Goal: Communication & Community: Answer question/provide support

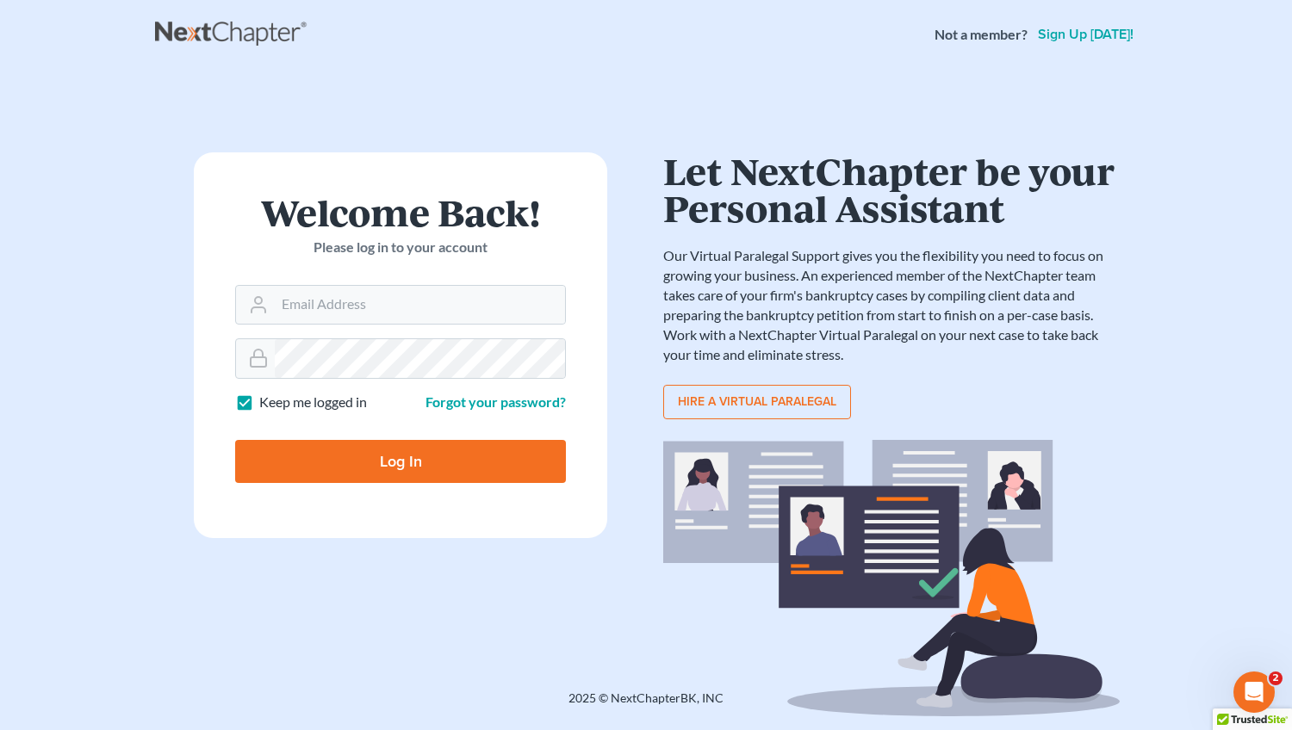
click at [366, 267] on div "Welcome Back! Please log in to your account" at bounding box center [400, 239] width 331 height 91
click at [348, 300] on input "Email Address" at bounding box center [420, 305] width 290 height 38
type input "[EMAIL_ADDRESS][DOMAIN_NAME]"
click at [414, 470] on input "Log In" at bounding box center [400, 461] width 331 height 43
type input "Thinking..."
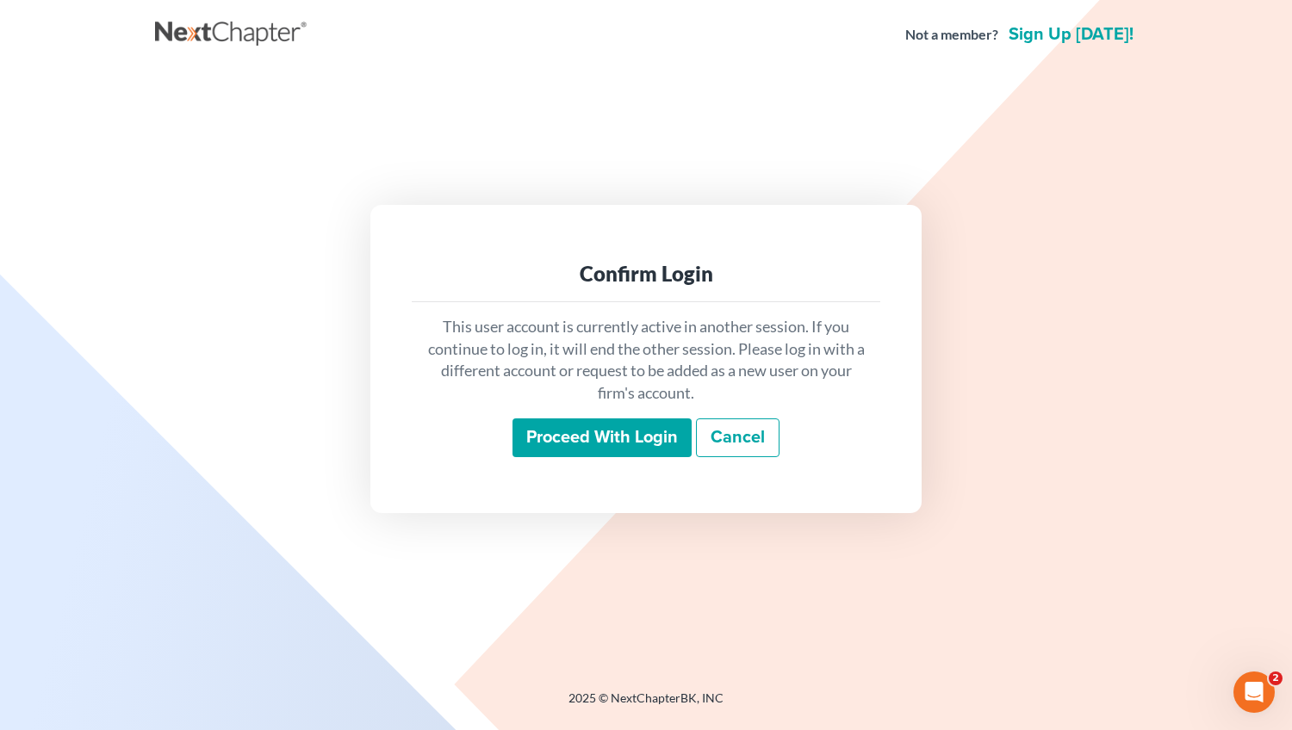
click at [616, 438] on input "Proceed with login" at bounding box center [601, 439] width 179 height 40
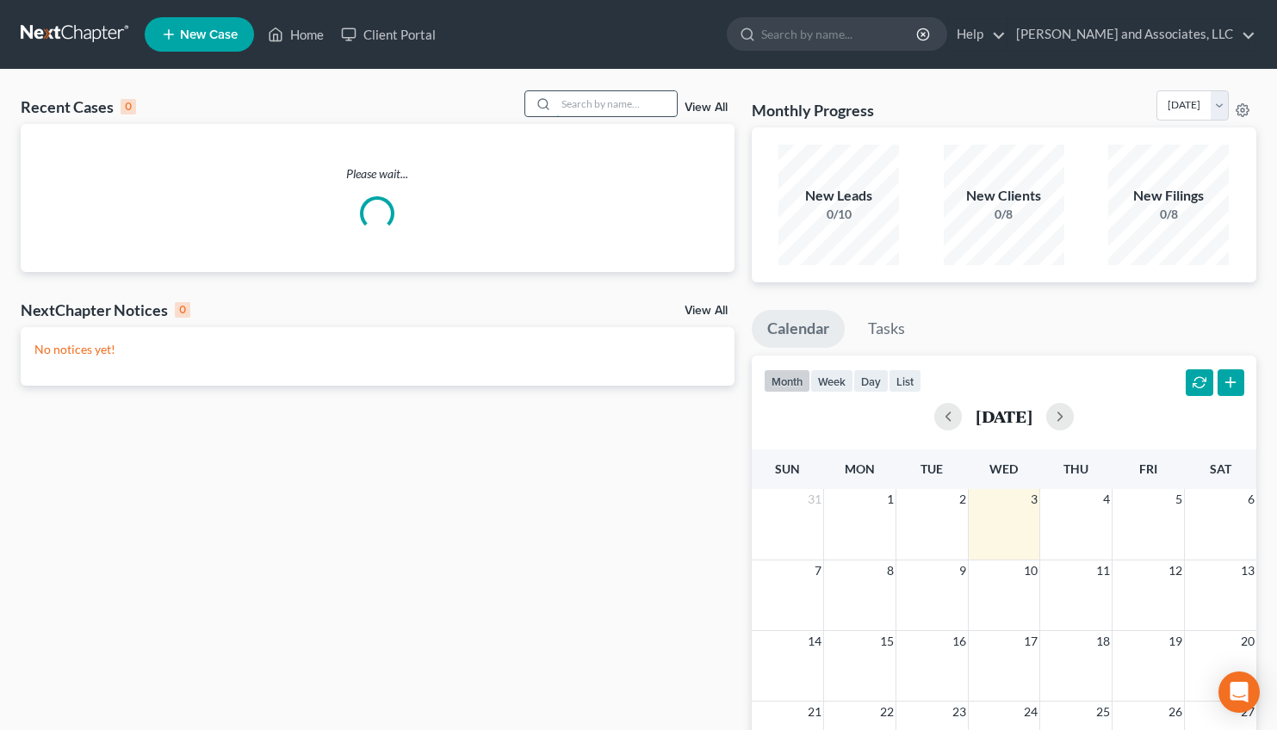
click at [562, 100] on input "search" at bounding box center [616, 103] width 121 height 25
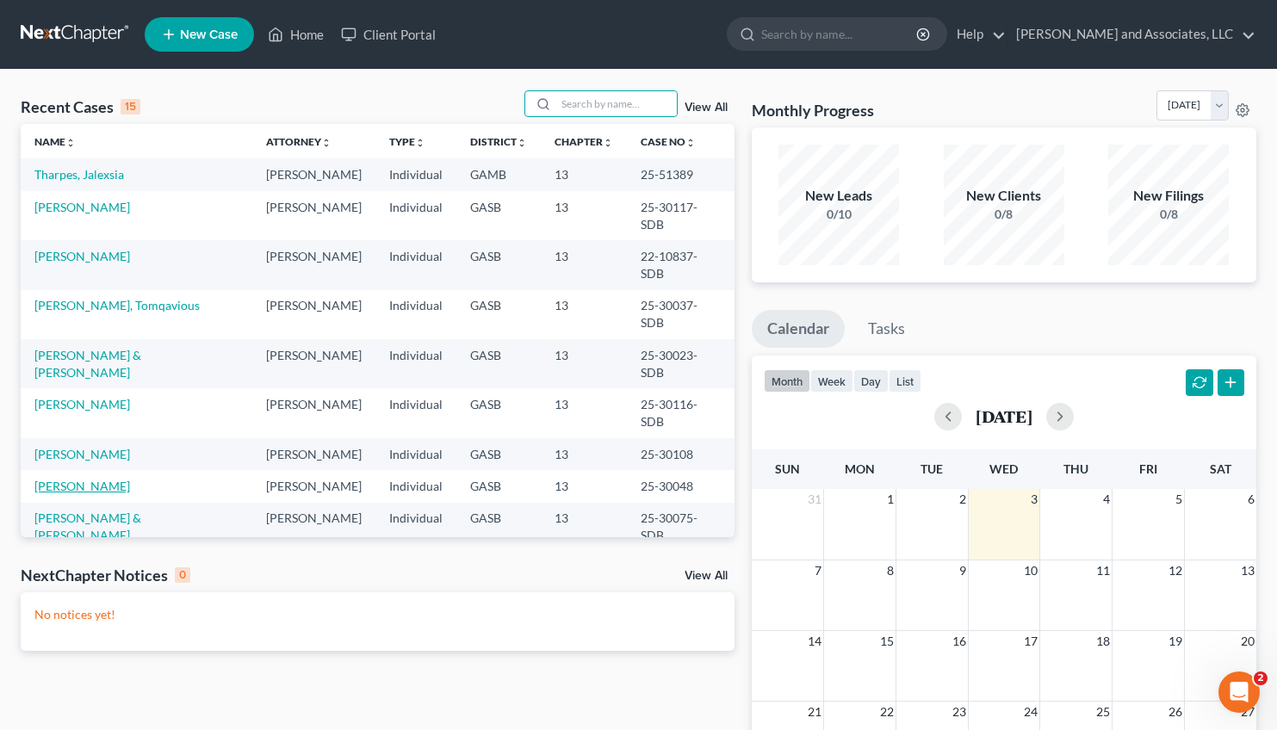
click at [77, 479] on link "[PERSON_NAME]" at bounding box center [82, 486] width 96 height 15
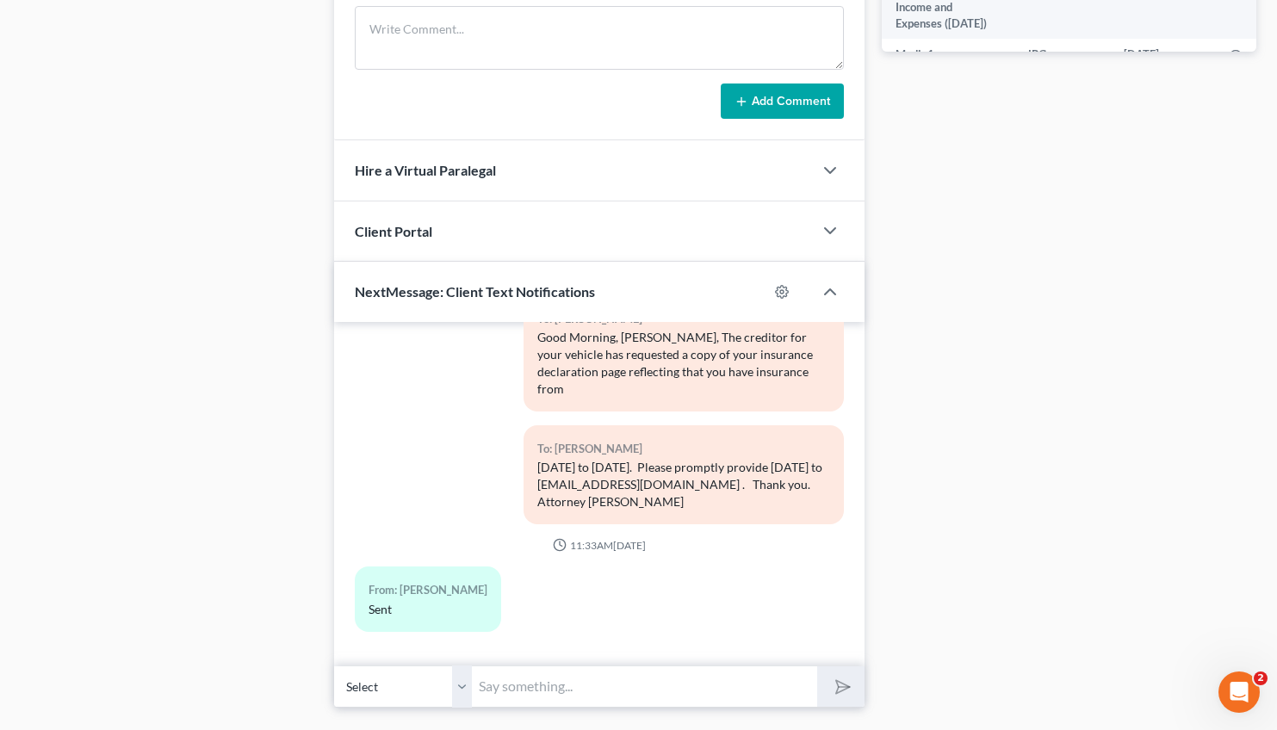
scroll to position [1007, 0]
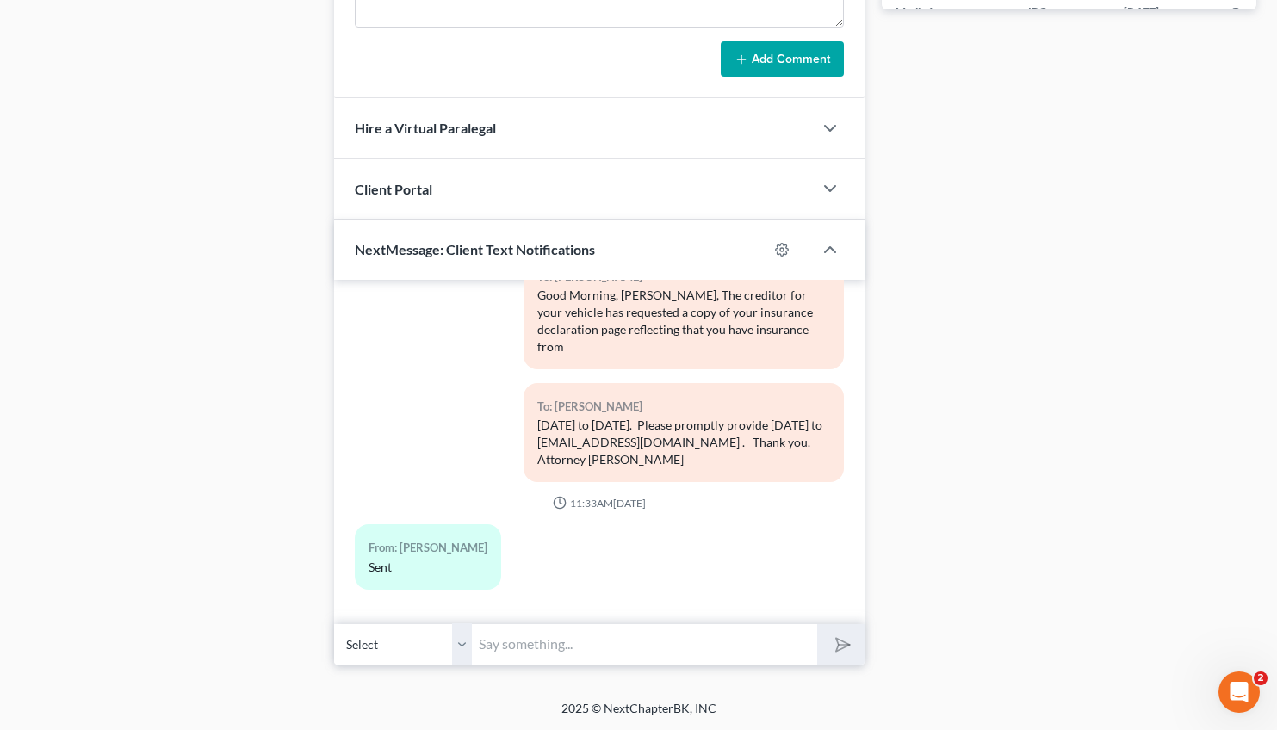
click at [538, 652] on input "text" at bounding box center [644, 645] width 345 height 42
paste input "[DATE], to [DATE]."
type input "Thank you [PERSON_NAME]. It appears that there is a gap in coverage from [DATE]…"
click at [839, 643] on polygon "submit" at bounding box center [839, 645] width 21 height 21
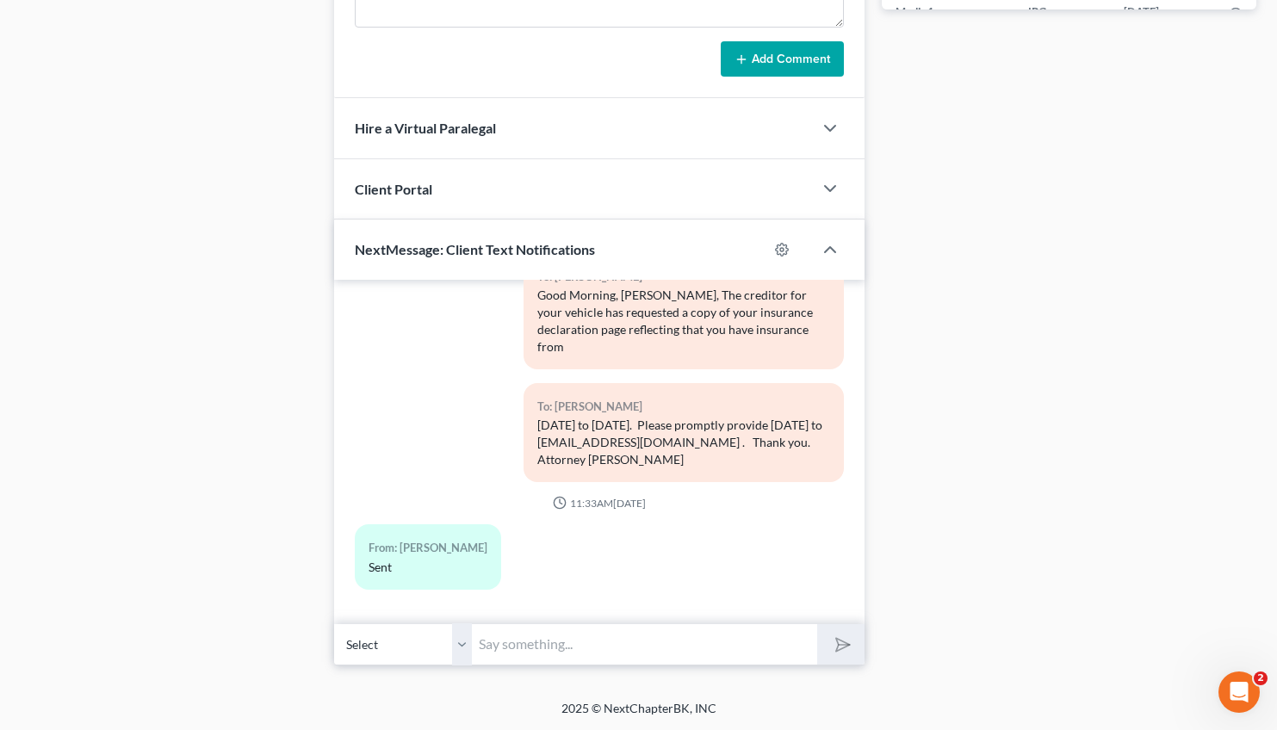
scroll to position [0, 0]
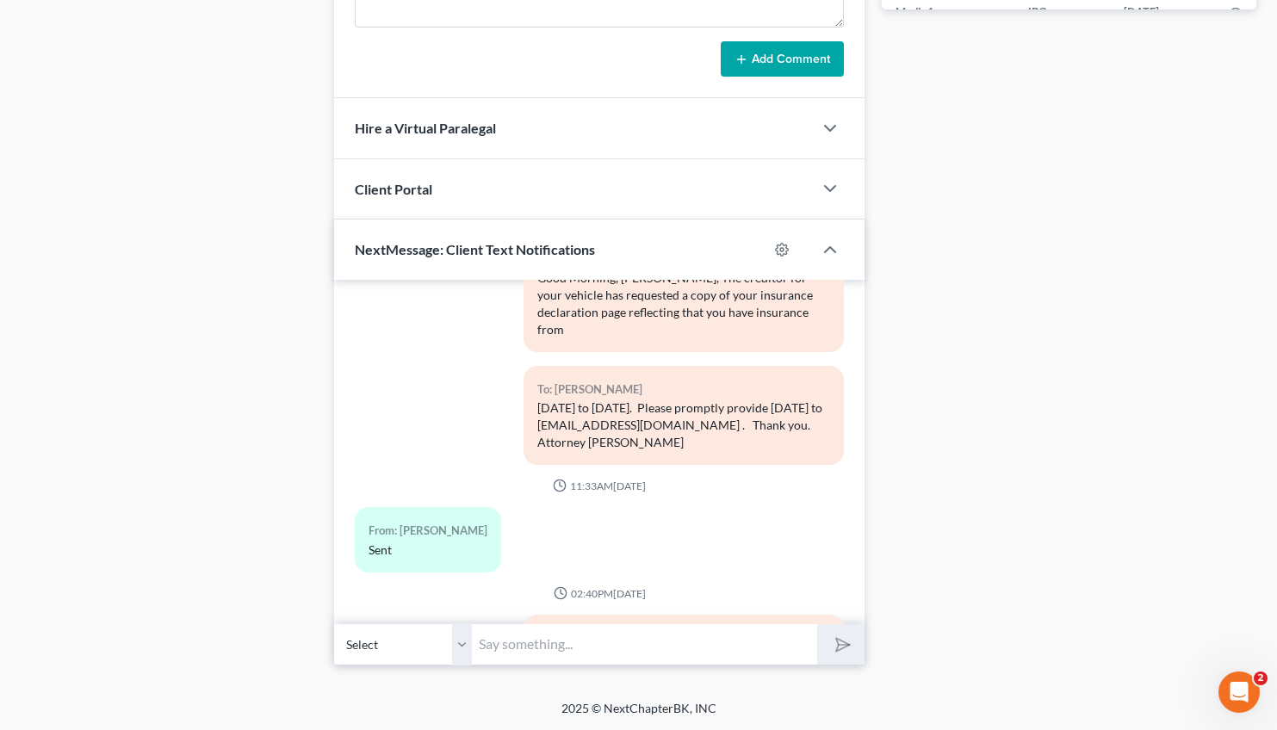
click at [558, 647] on input "text" at bounding box center [644, 645] width 345 height 42
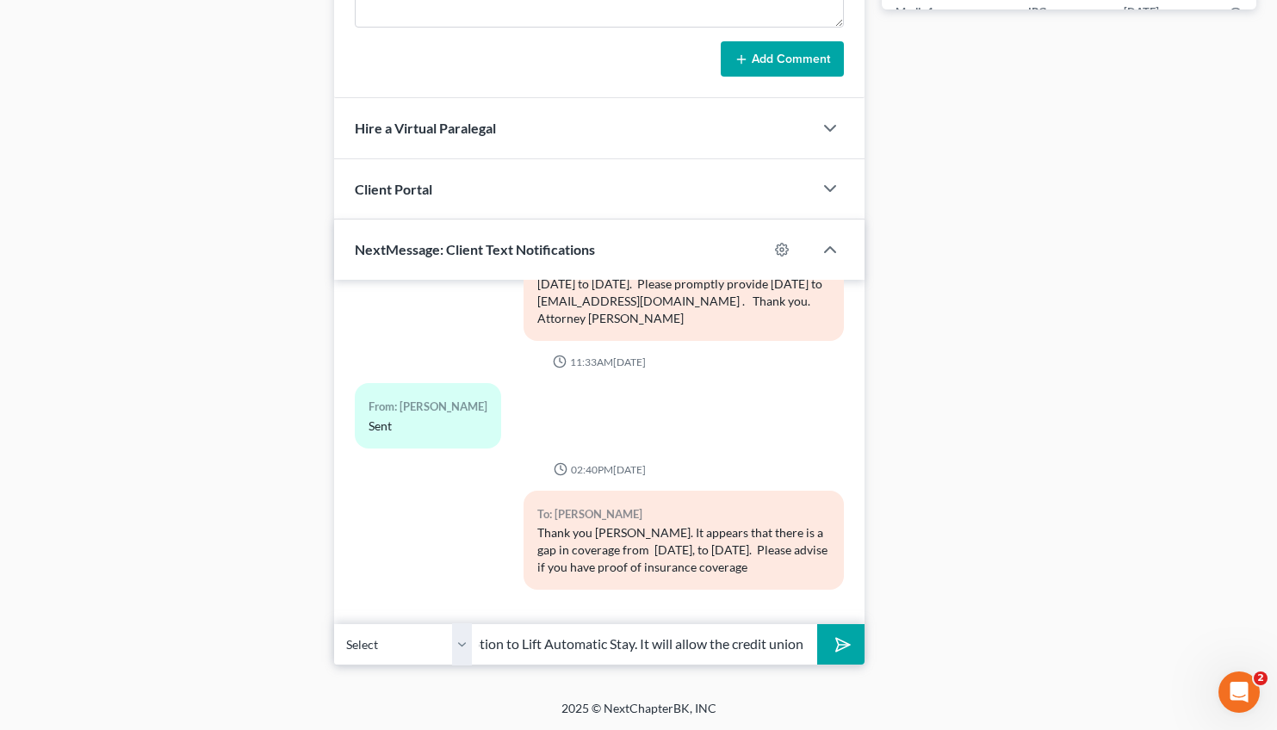
scroll to position [0, 587]
type input "for this time period. If not, opposing counsel wants to enter into a consent or…"
click at [851, 637] on button "submit" at bounding box center [840, 644] width 47 height 40
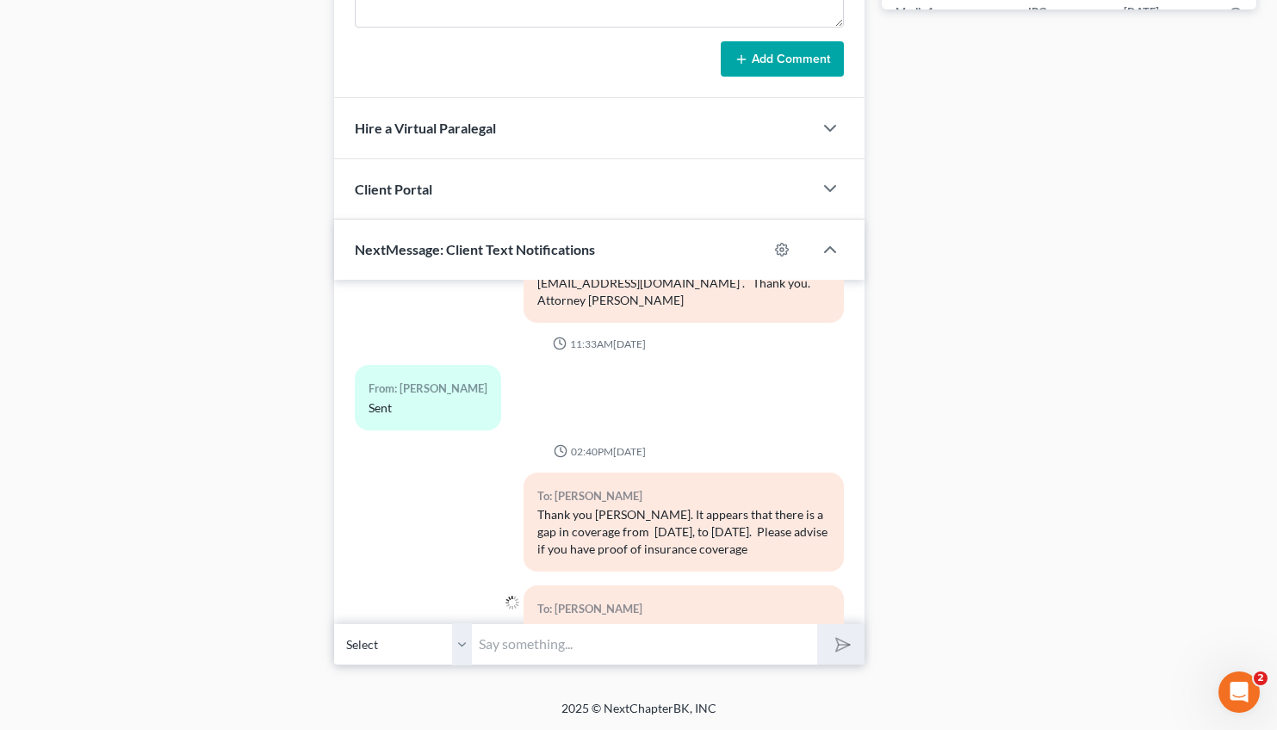
scroll to position [4948, 0]
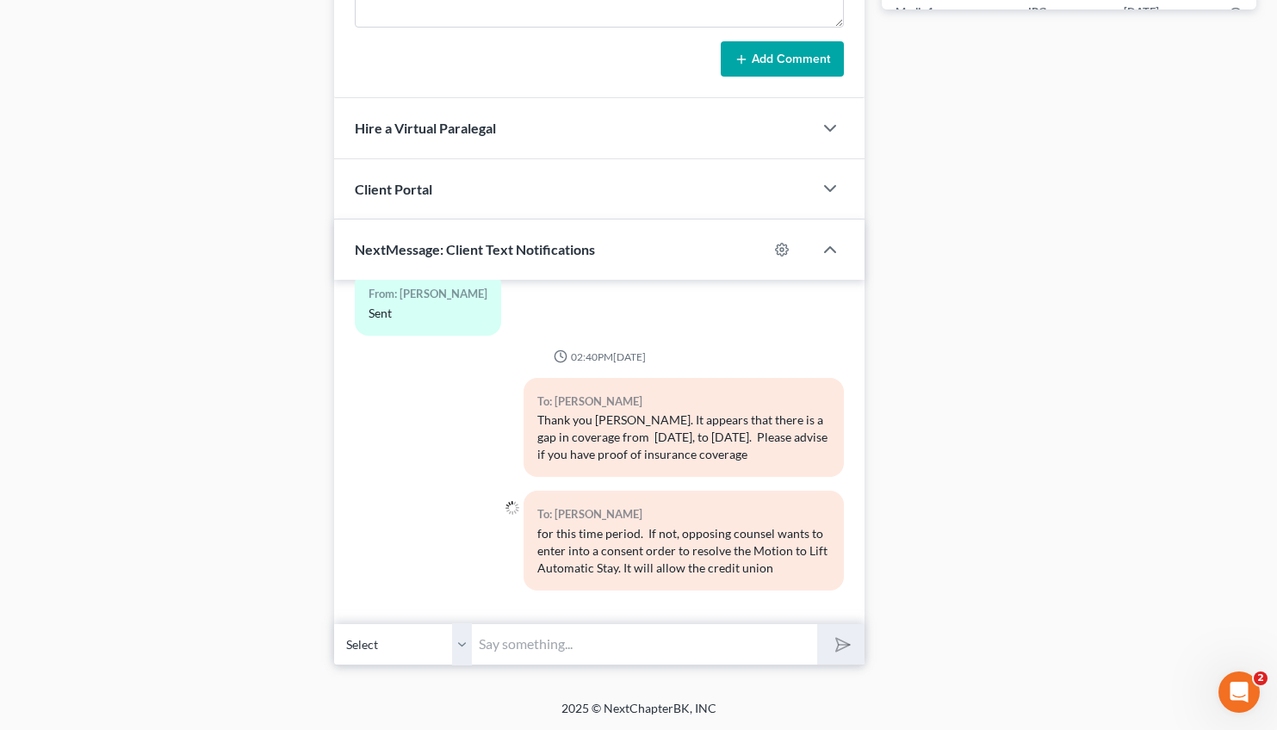
click at [602, 649] on input "text" at bounding box center [644, 645] width 345 height 42
type input "to file an additional secured claim for the unrefunded insurance coverage it ac…"
click at [844, 637] on icon "submit" at bounding box center [840, 645] width 24 height 24
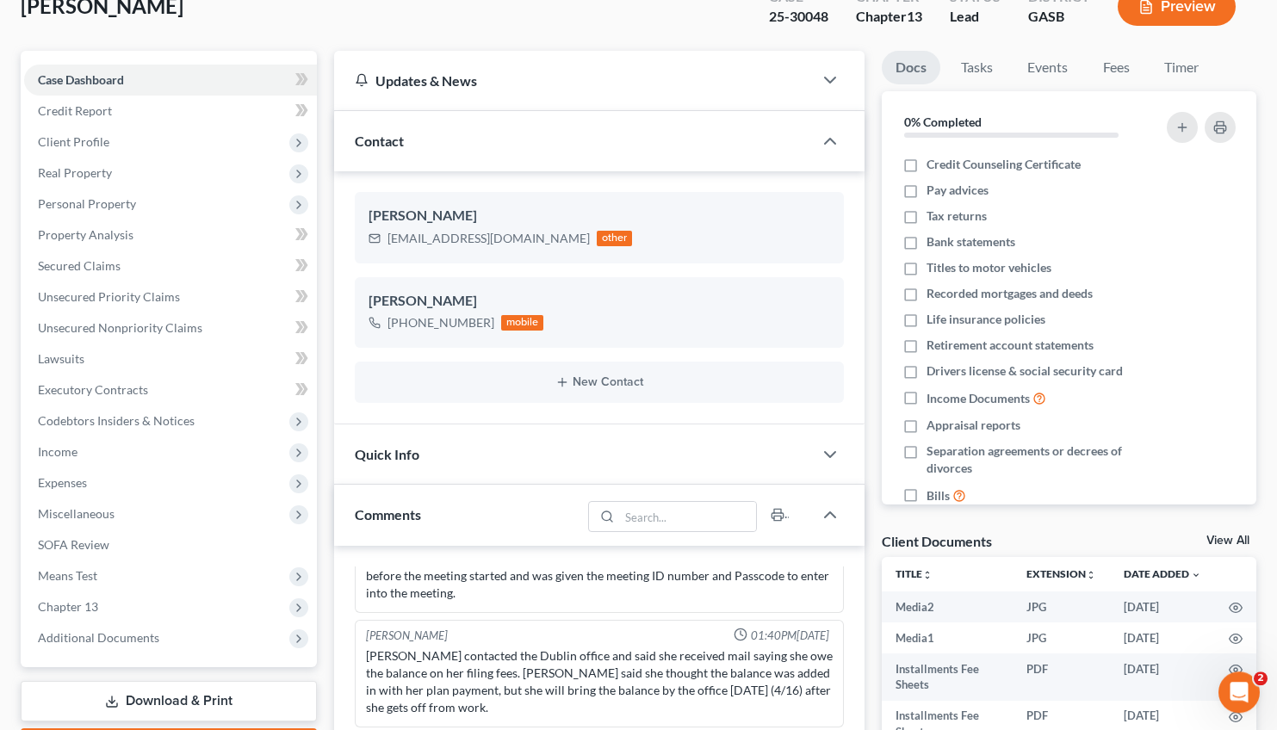
scroll to position [112, 0]
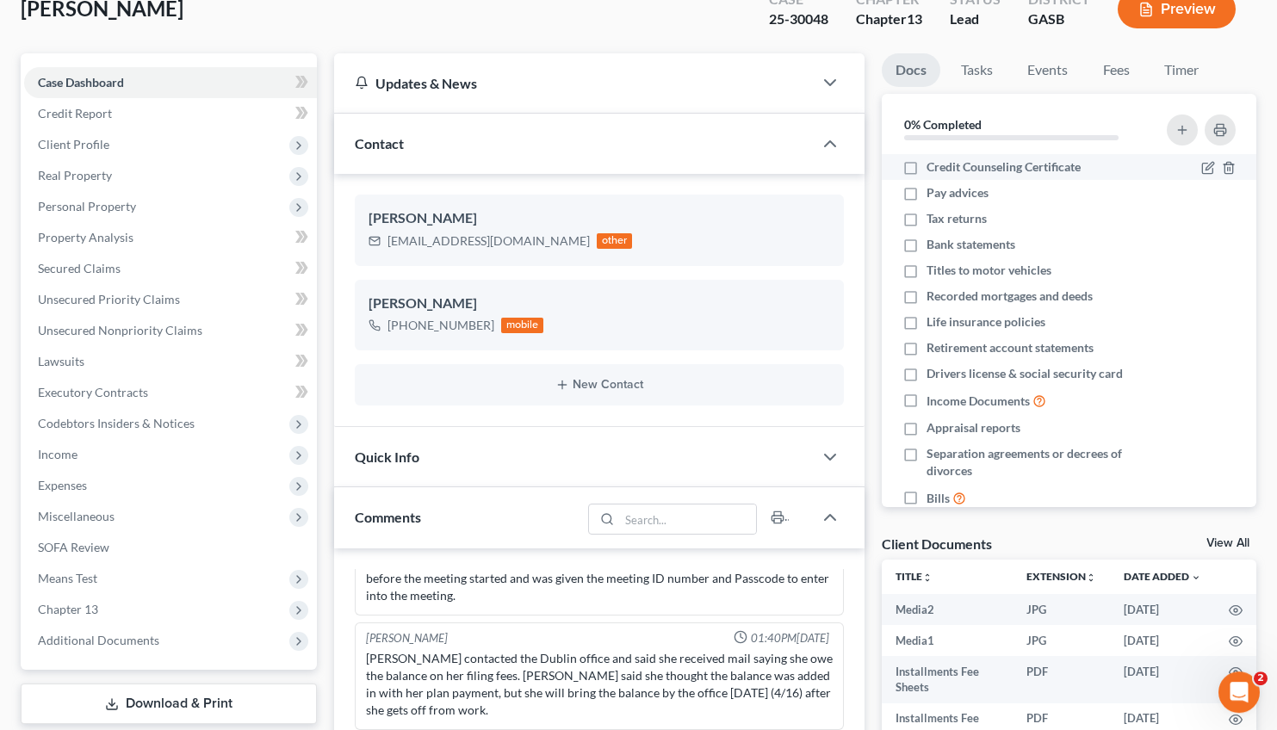
click at [794, 68] on div "Updates & News" at bounding box center [574, 82] width 480 height 59
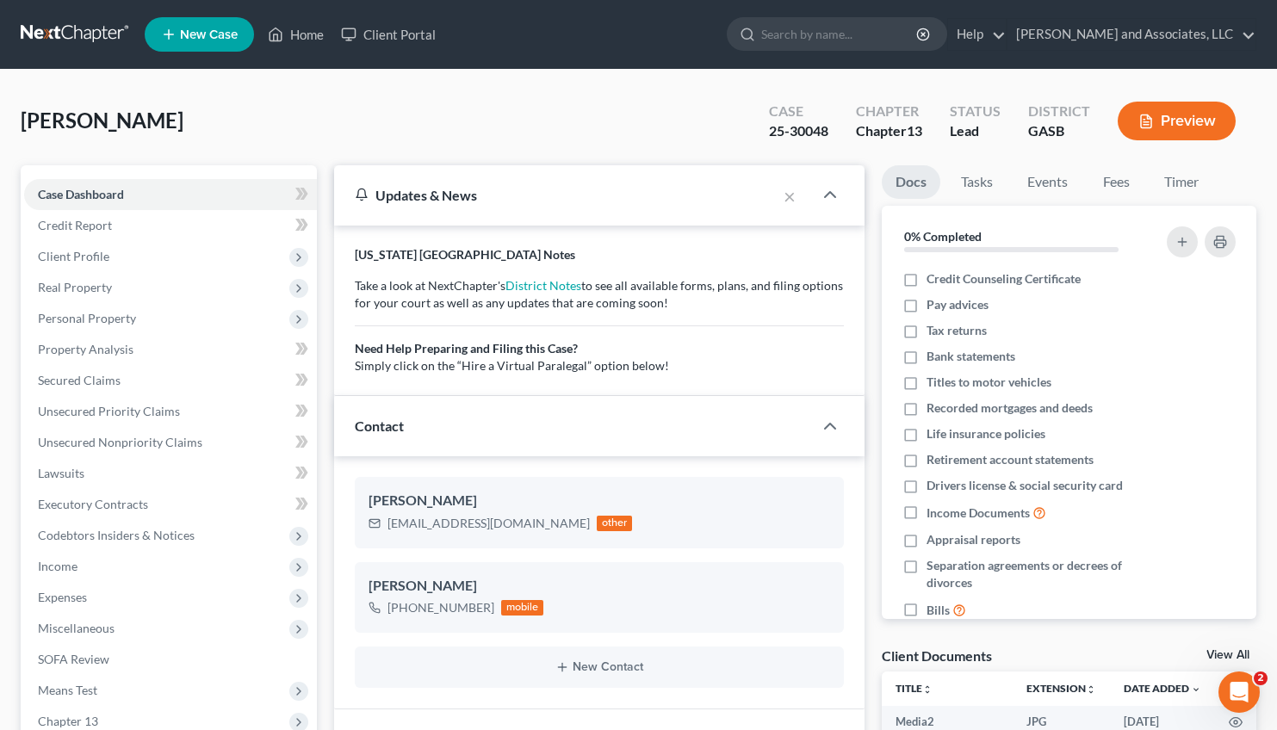
scroll to position [59, 0]
click at [315, 31] on link "Home" at bounding box center [295, 34] width 73 height 31
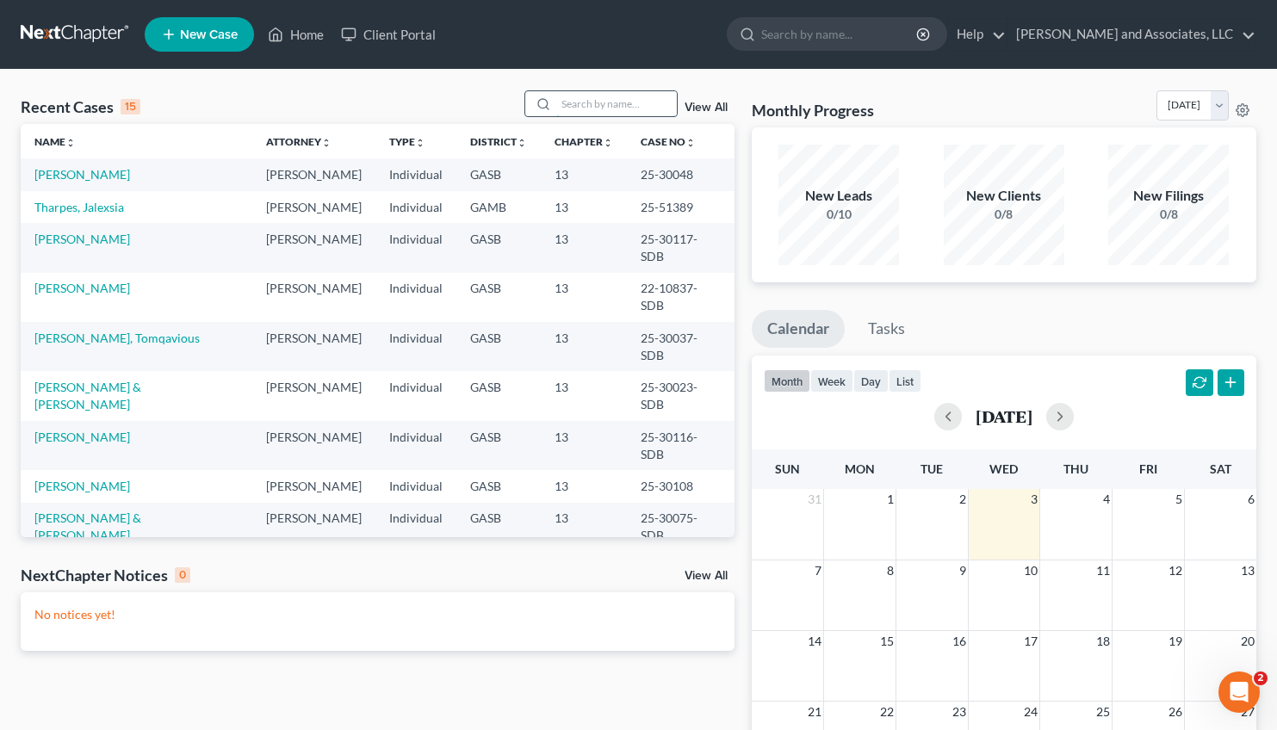
click at [585, 110] on input "search" at bounding box center [616, 103] width 121 height 25
type input "[PERSON_NAME]"
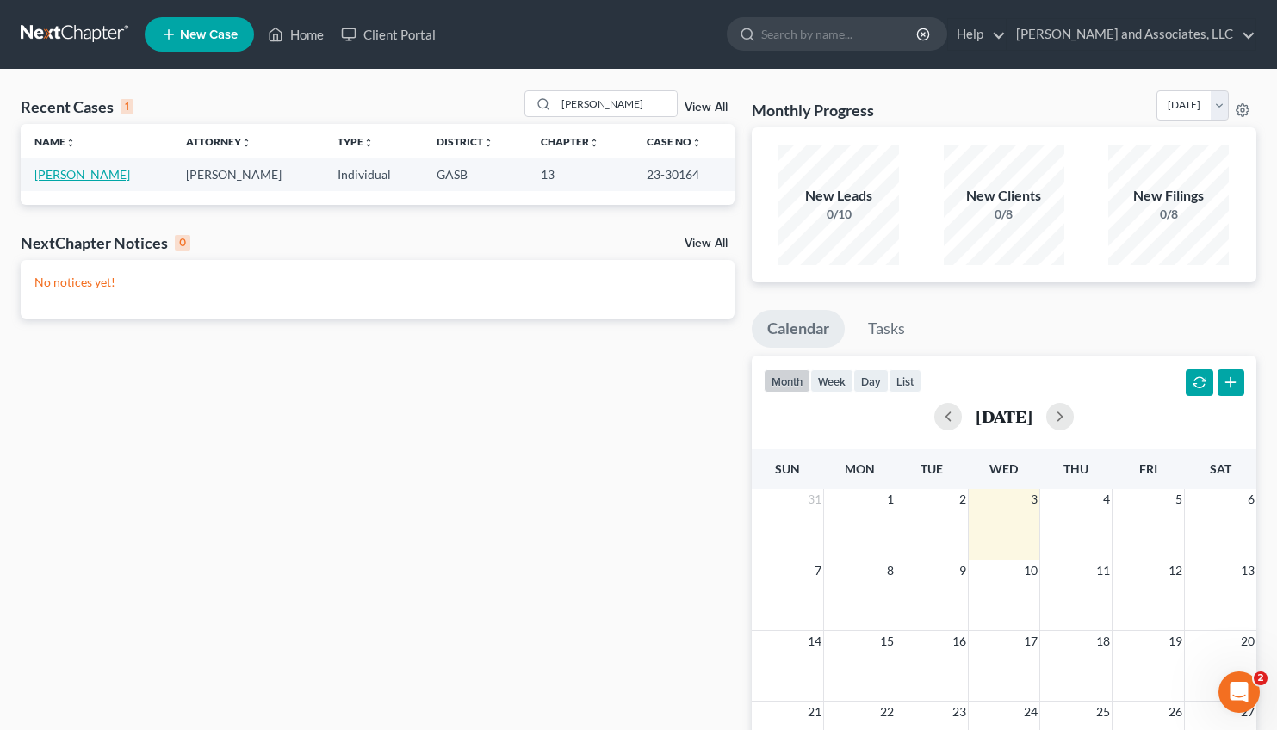
click at [93, 169] on link "[PERSON_NAME]" at bounding box center [82, 174] width 96 height 15
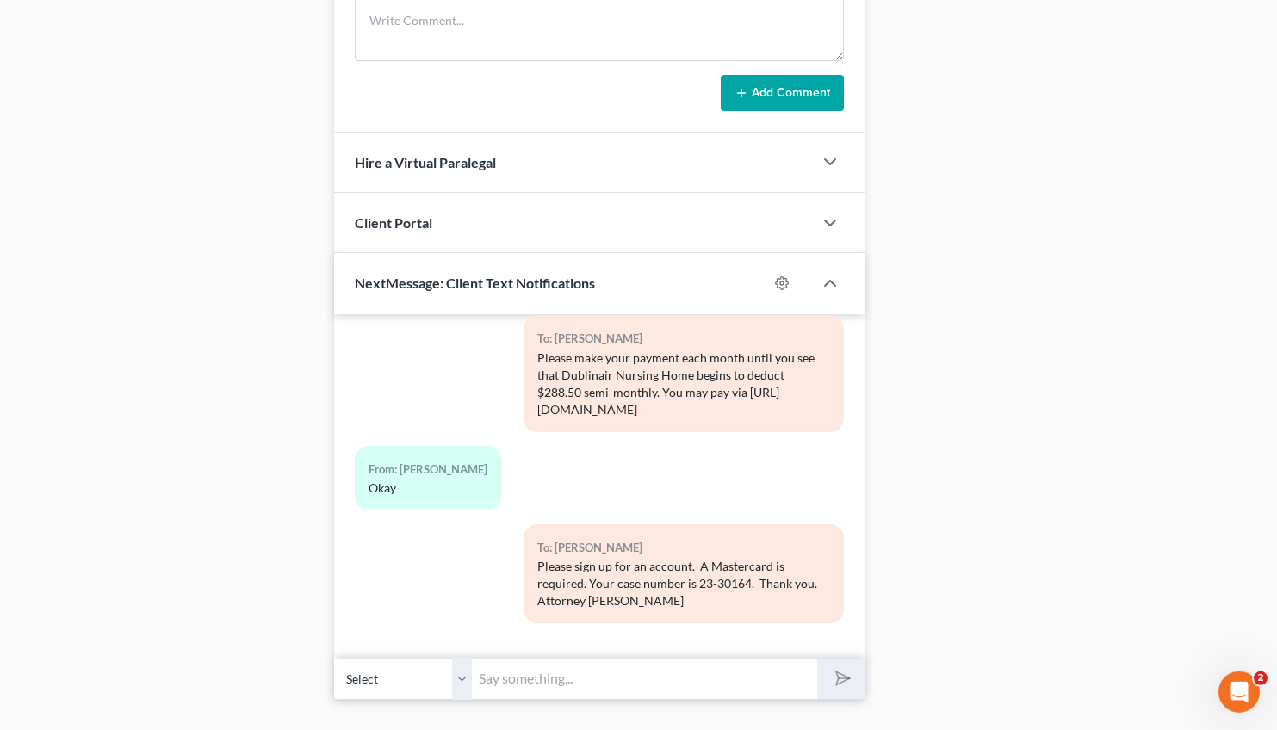
scroll to position [1092, 0]
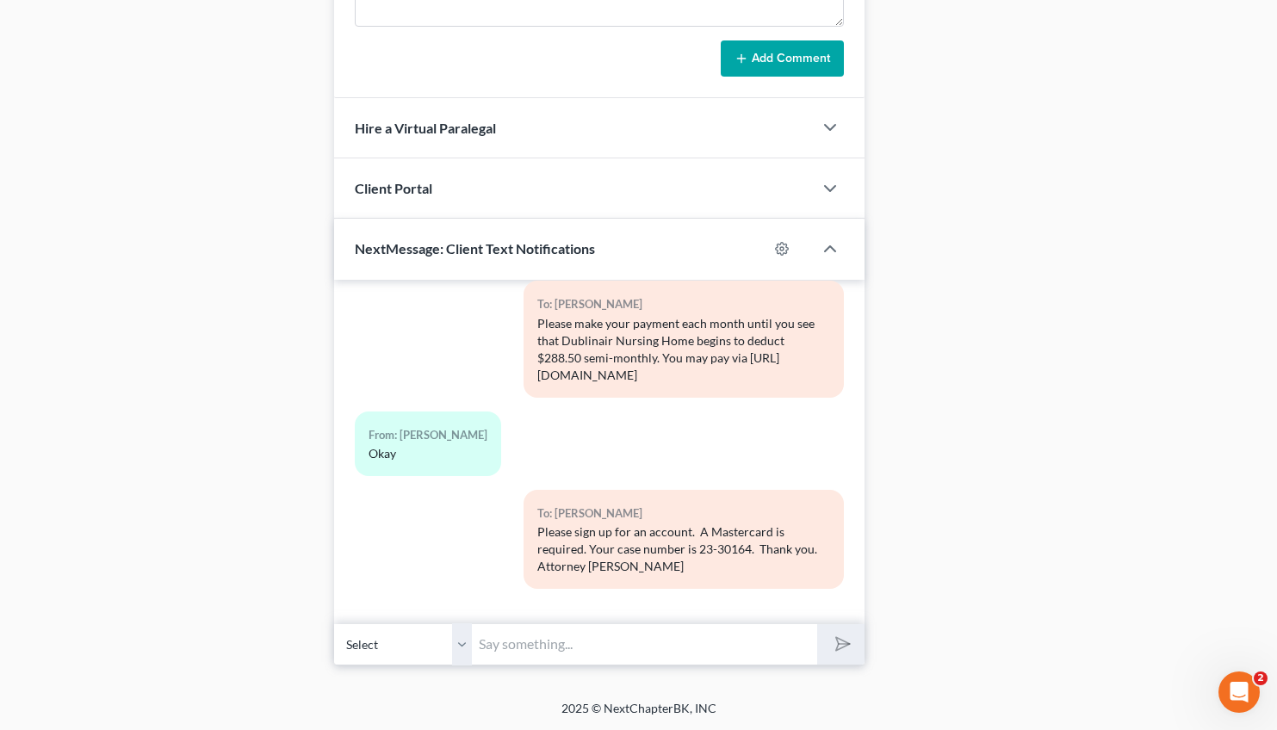
click at [573, 650] on input "text" at bounding box center [644, 645] width 345 height 42
type input "g"
click at [573, 650] on input "Good Afternoon, [PERSON_NAME]" at bounding box center [644, 645] width 345 height 42
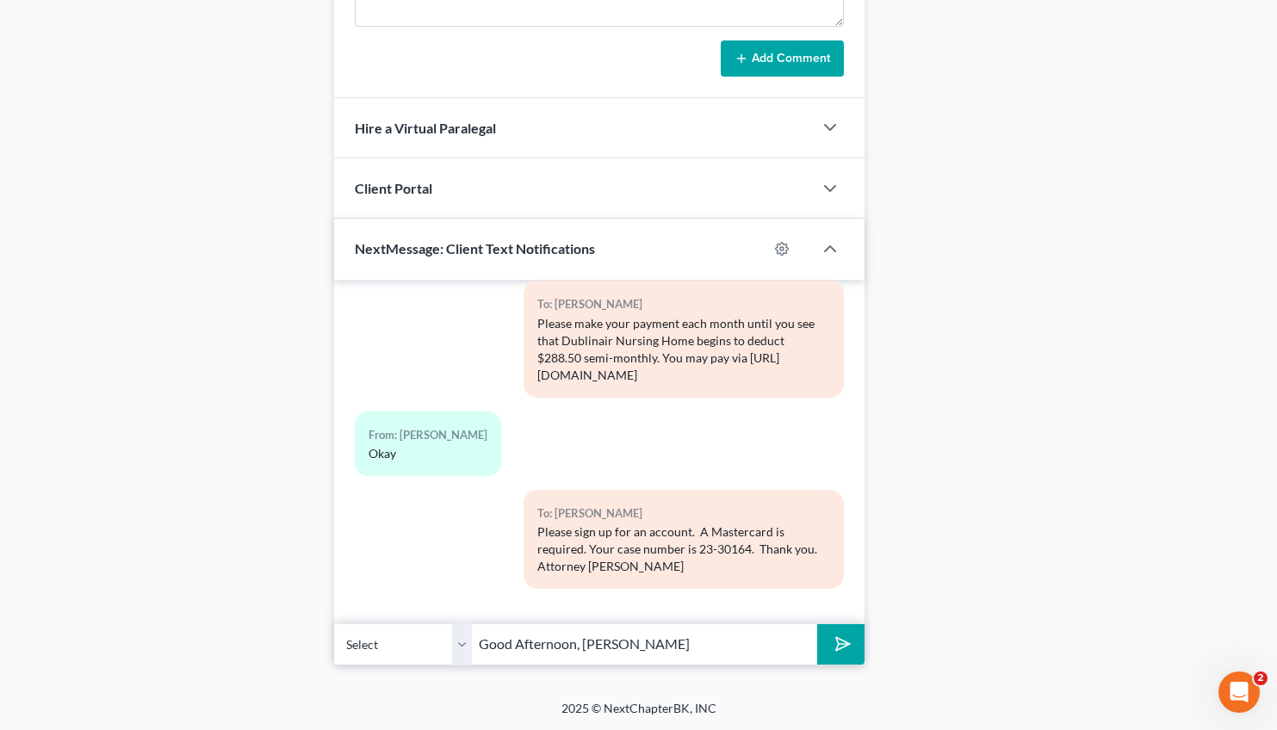
click at [573, 650] on input "Good Afternoon, [PERSON_NAME]" at bounding box center [644, 645] width 345 height 42
click at [659, 642] on input "Good Afternoon, [PERSON_NAME]" at bounding box center [644, 645] width 345 height 42
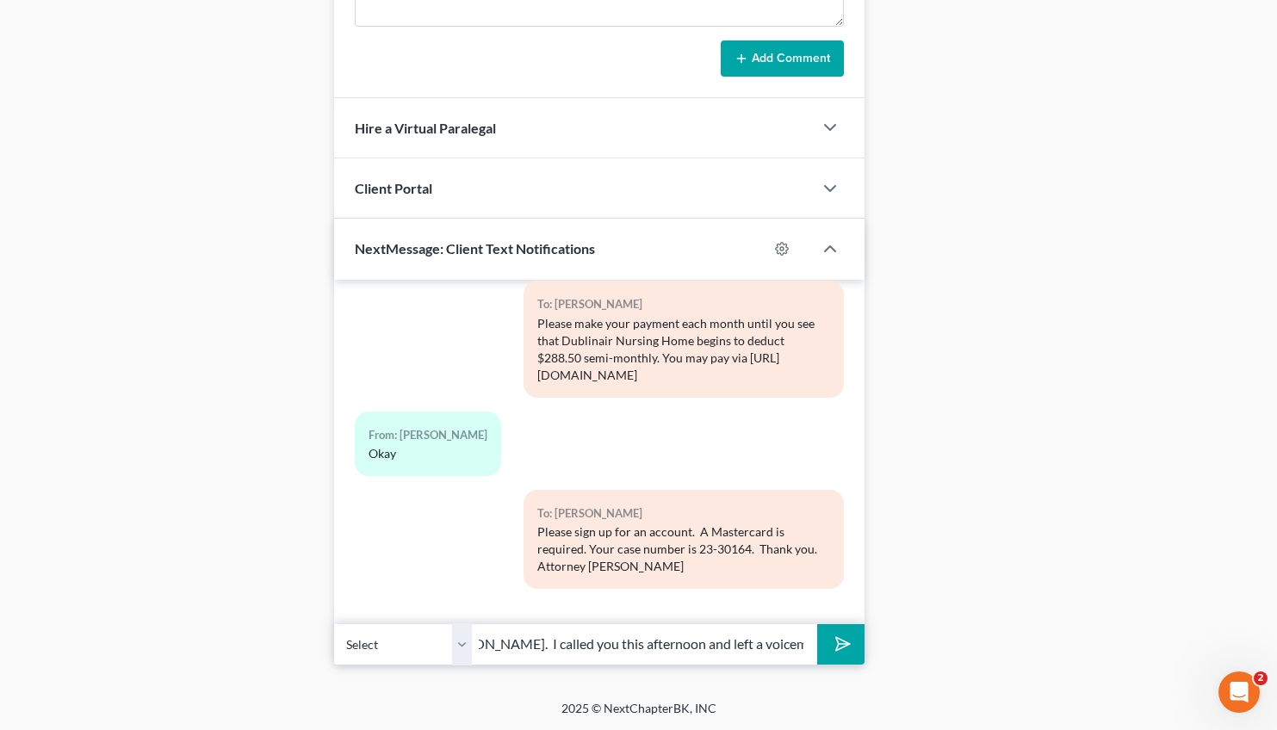
click at [807, 648] on input "Good Afternoon, [PERSON_NAME]. I called you this afternoon and left a voicemail." at bounding box center [644, 645] width 345 height 42
type input "Good Afternoon, [PERSON_NAME]. I called you this afternoon and left a voicemail…"
click at [835, 643] on icon "submit" at bounding box center [840, 644] width 24 height 24
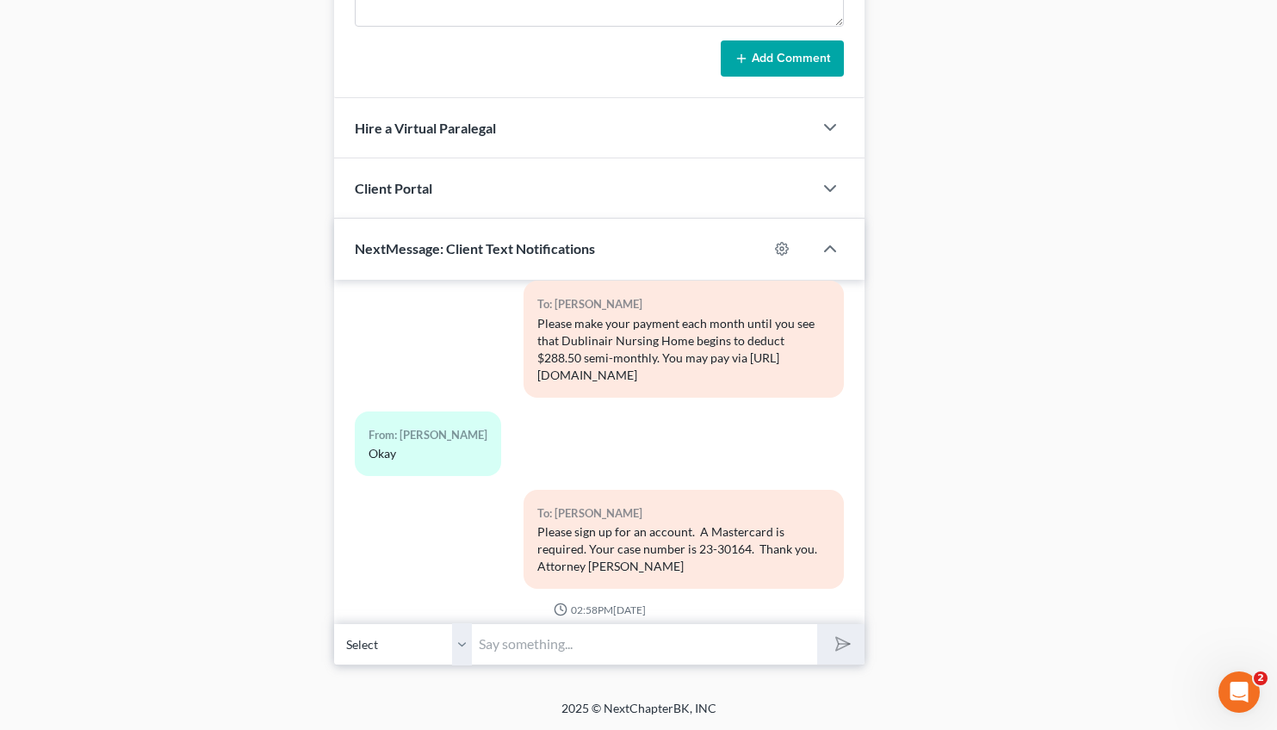
click at [535, 642] on input "text" at bounding box center [644, 645] width 345 height 42
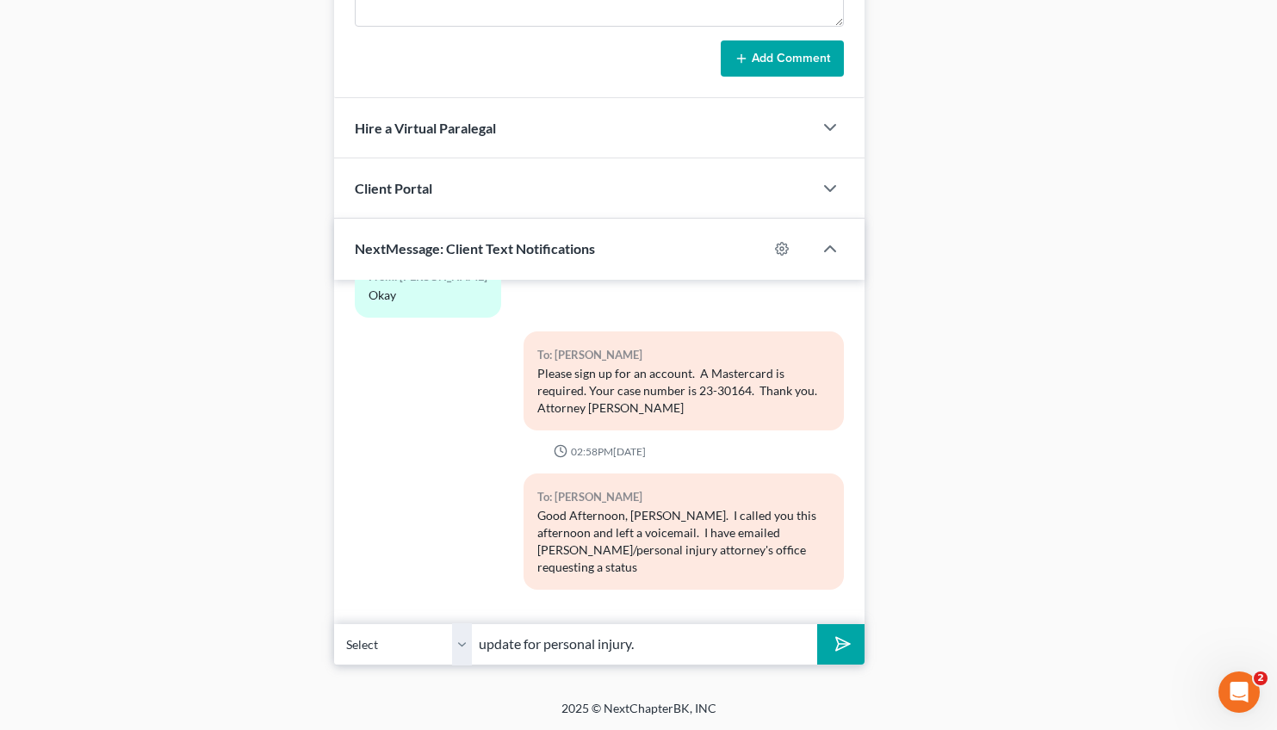
click at [581, 709] on div "2025 © NextChapterBK, INC" at bounding box center [639, 715] width 982 height 31
click at [657, 636] on input "update for personal injury." at bounding box center [644, 645] width 345 height 42
type input "update for personal injury. Upon receipt of an update, I will follow up with yo…"
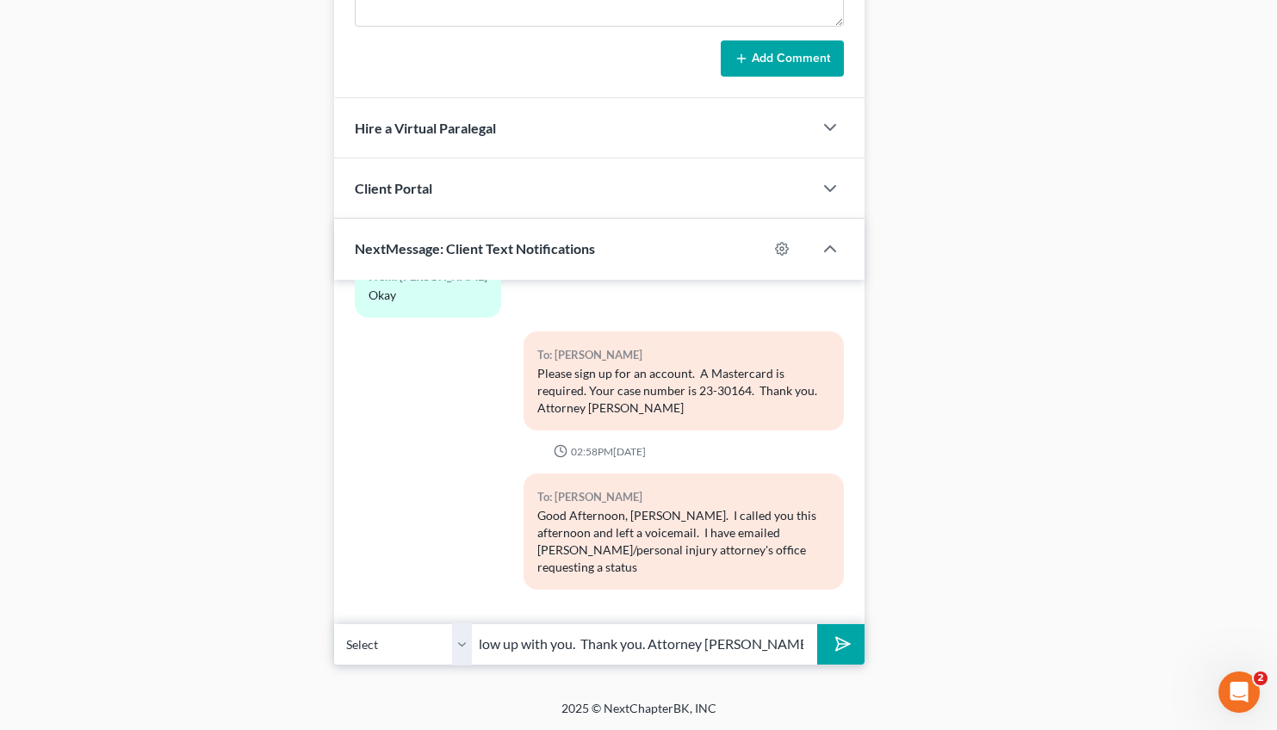
click at [835, 661] on button "submit" at bounding box center [840, 644] width 47 height 40
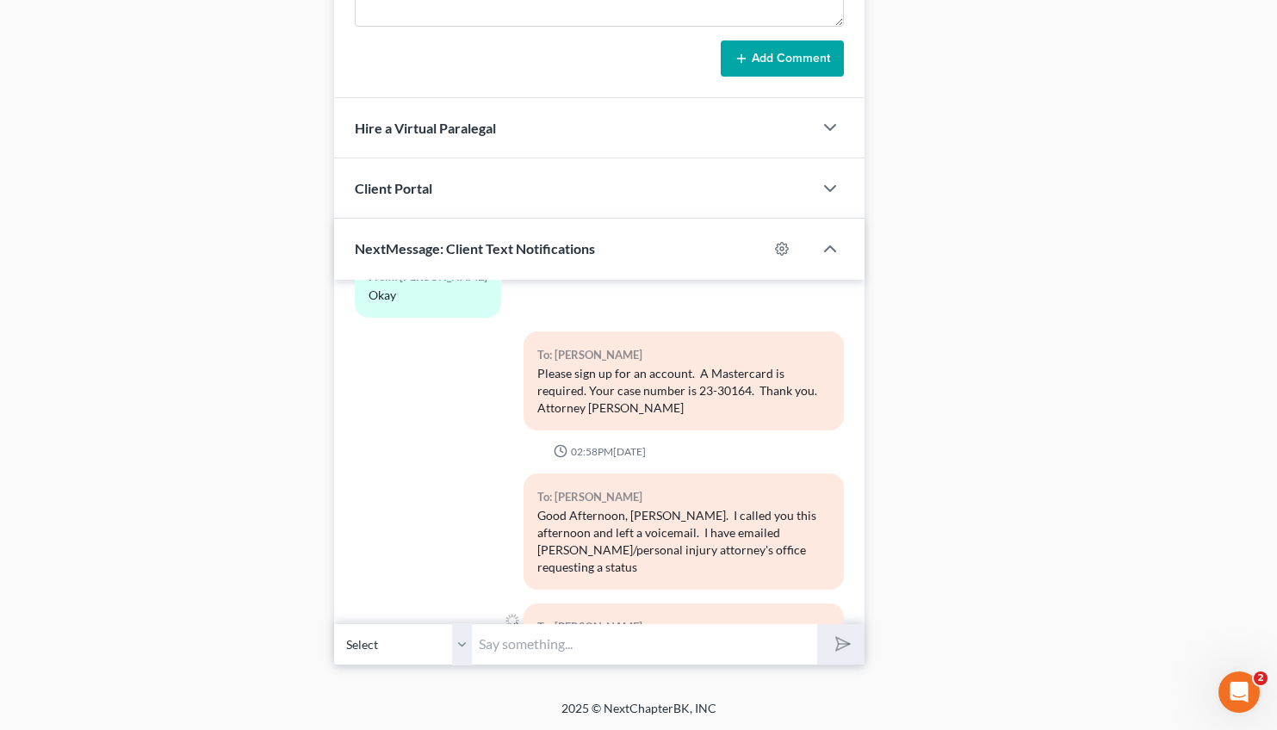
scroll to position [2729, 0]
